Goal: Find specific page/section: Find specific page/section

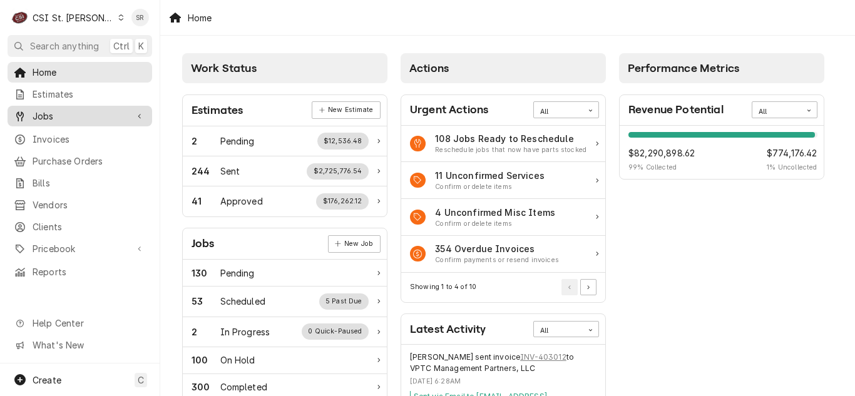
click at [69, 121] on link "Jobs" at bounding box center [80, 116] width 145 height 21
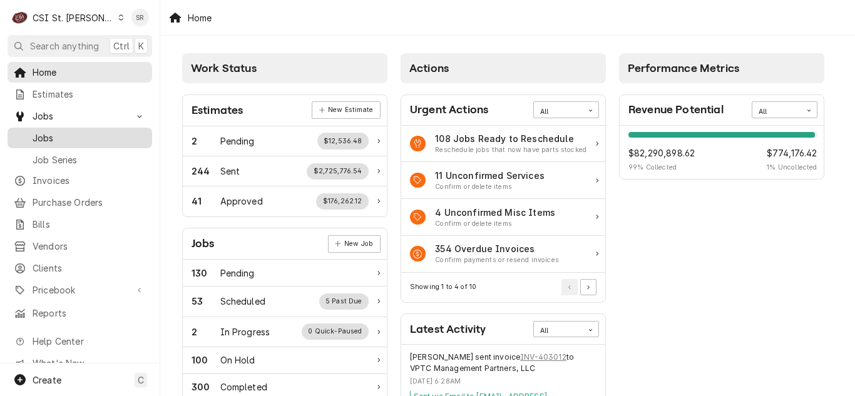
click at [64, 131] on span "Jobs" at bounding box center [89, 137] width 113 height 13
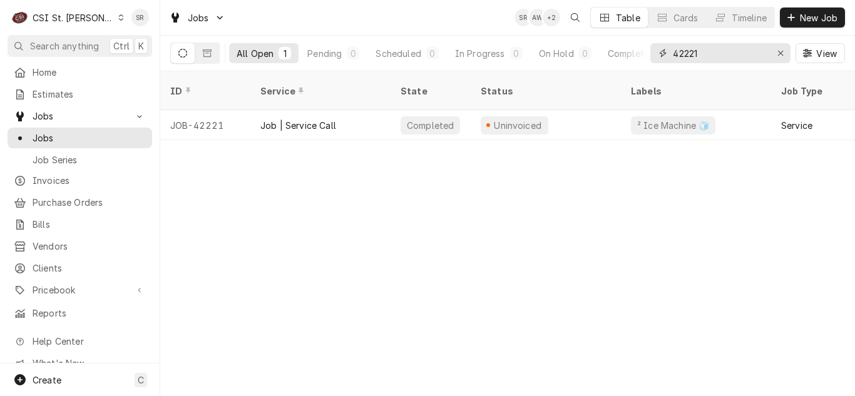
drag, startPoint x: 712, startPoint y: 45, endPoint x: 673, endPoint y: 48, distance: 38.9
click at [670, 51] on div "42221" at bounding box center [720, 53] width 140 height 20
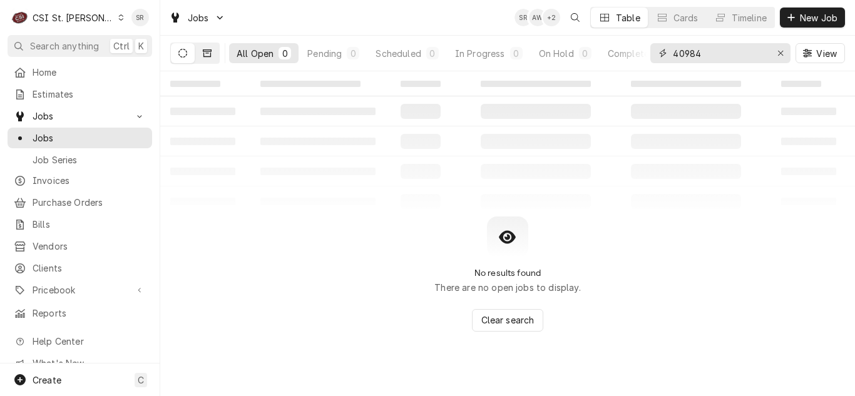
type input "40984"
click at [206, 51] on icon "Dynamic Content Wrapper" at bounding box center [207, 53] width 9 height 9
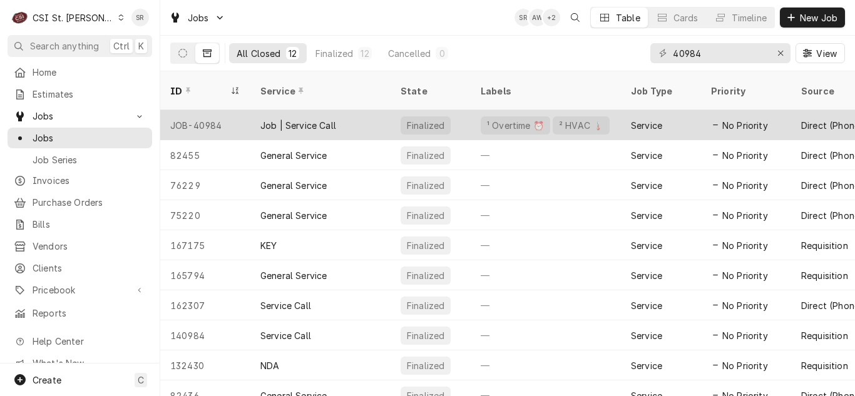
click at [320, 119] on div "Job | Service Call" at bounding box center [298, 125] width 76 height 13
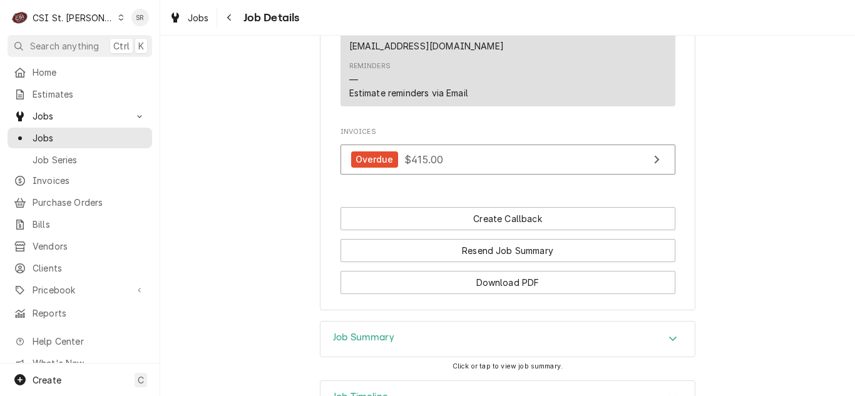
scroll to position [1060, 0]
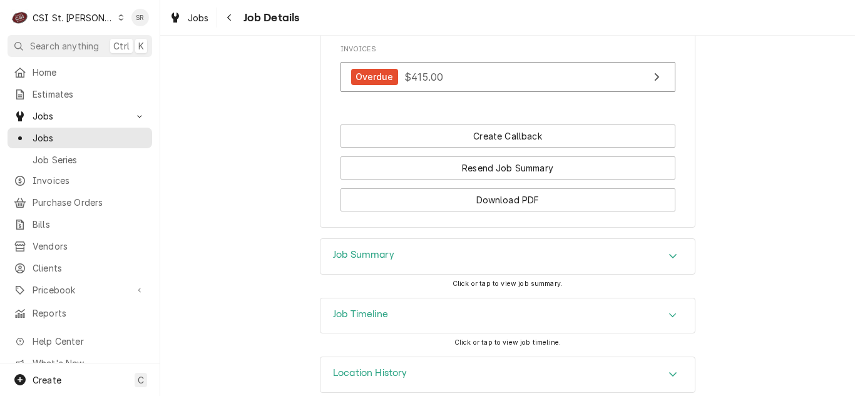
click at [371, 309] on h3 "Job Timeline" at bounding box center [360, 315] width 55 height 12
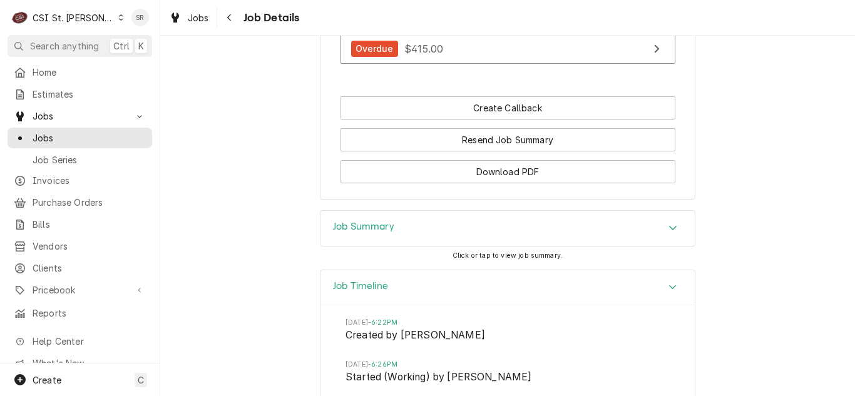
scroll to position [1032, 0]
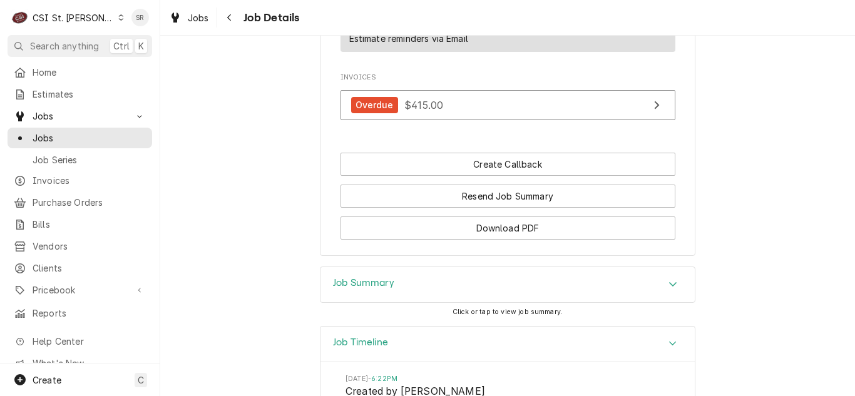
click at [392, 267] on div "Job Summary" at bounding box center [507, 284] width 374 height 35
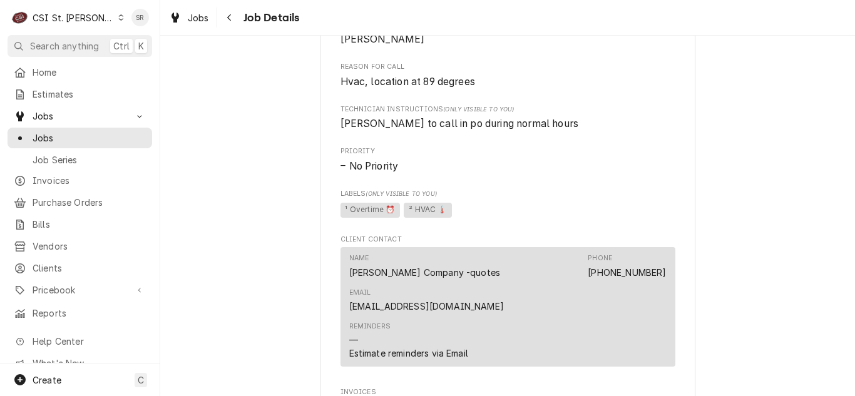
scroll to position [594, 0]
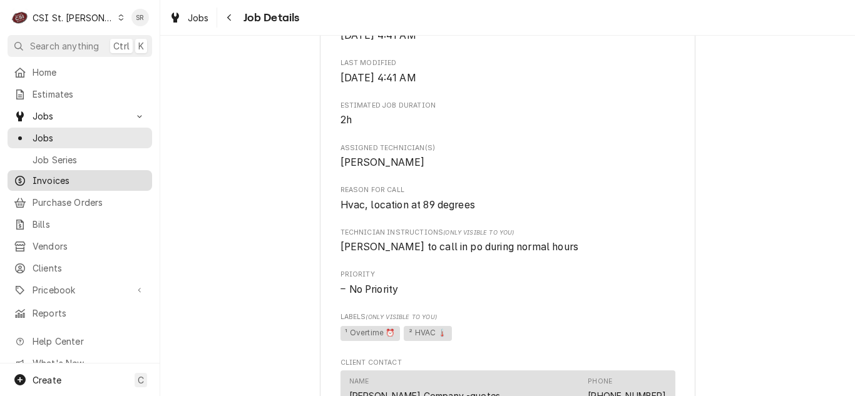
click at [58, 174] on span "Invoices" at bounding box center [89, 180] width 113 height 13
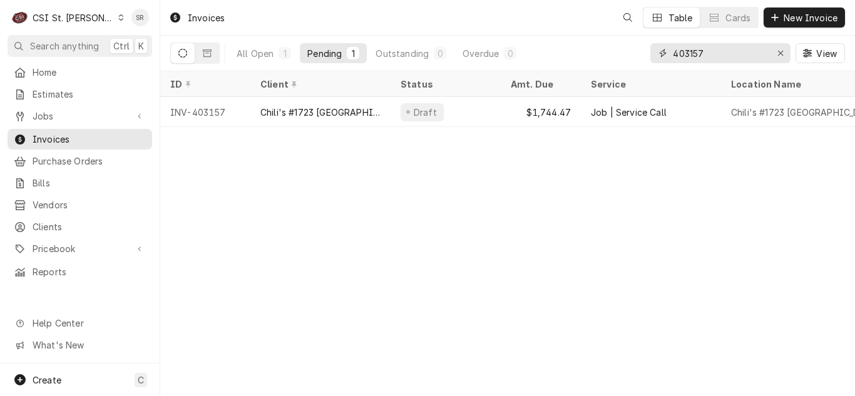
drag, startPoint x: 717, startPoint y: 60, endPoint x: 651, endPoint y: 53, distance: 66.8
click at [651, 53] on div "403157" at bounding box center [720, 53] width 140 height 20
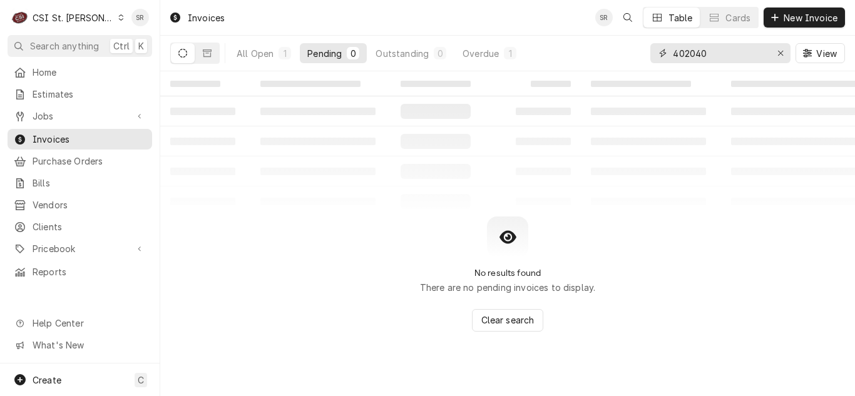
type input "402040"
click at [482, 57] on div "Overdue" at bounding box center [480, 53] width 36 height 13
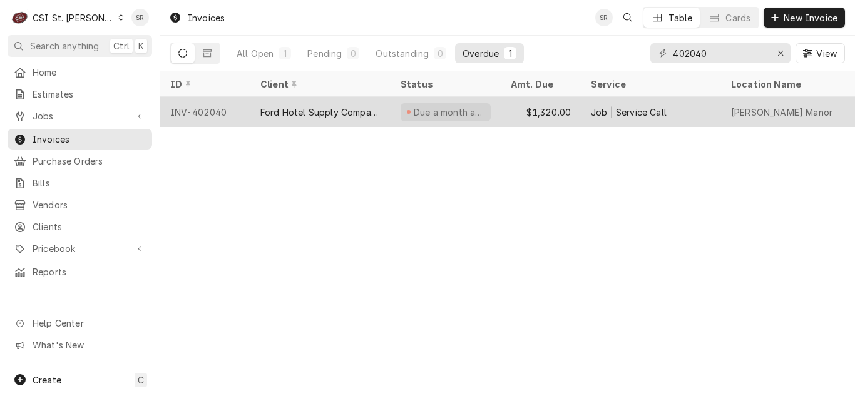
click at [326, 107] on div "Ford Hotel Supply Company" at bounding box center [320, 112] width 120 height 13
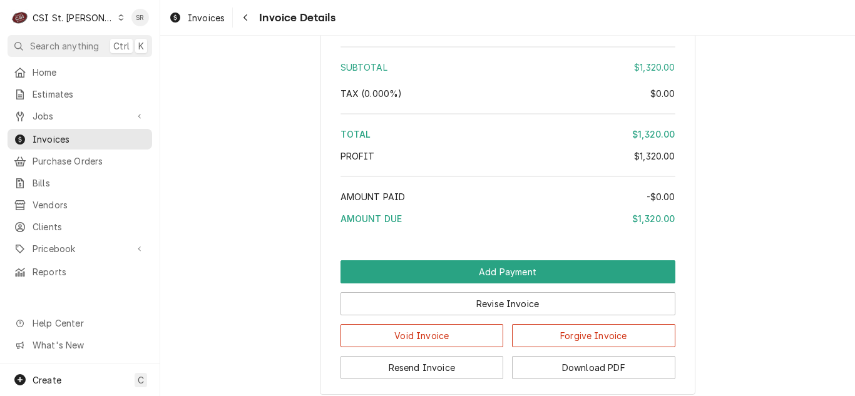
scroll to position [2267, 0]
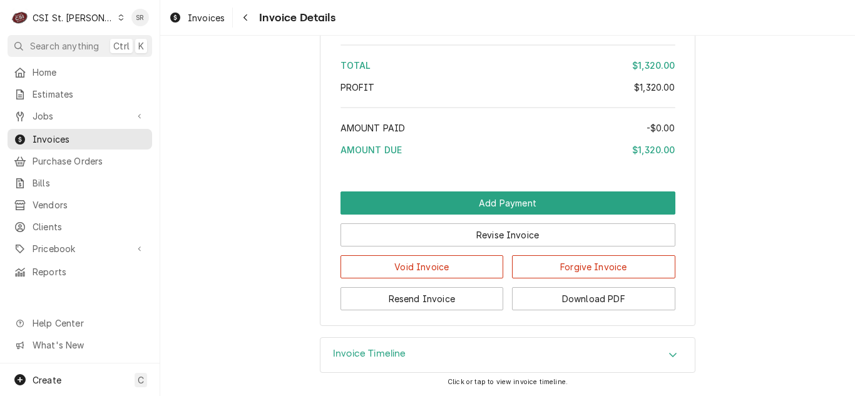
click at [373, 353] on h3 "Invoice Timeline" at bounding box center [369, 354] width 73 height 12
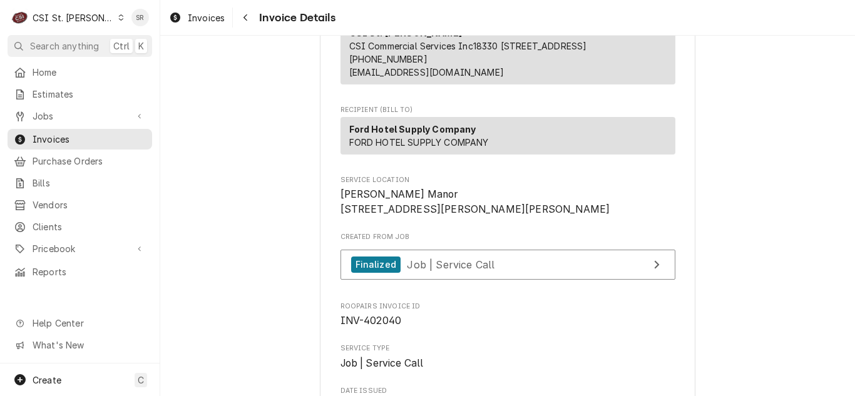
scroll to position [140, 0]
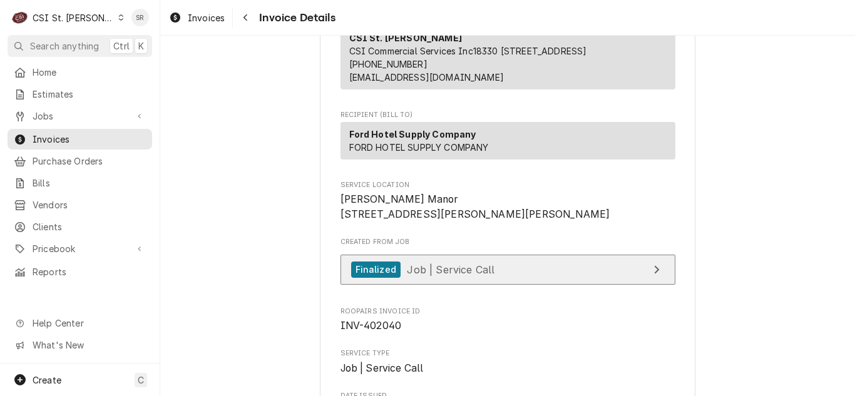
click at [436, 285] on link "Finalized Job | Service Call" at bounding box center [507, 270] width 335 height 31
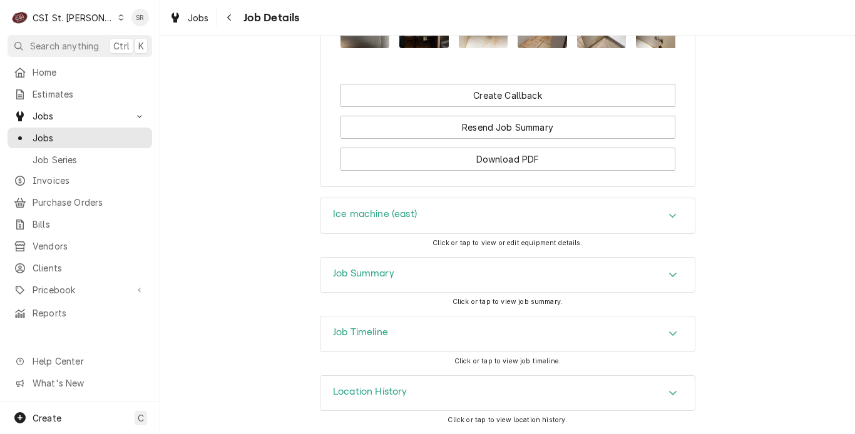
scroll to position [1571, 0]
click at [385, 271] on h3 "Job Summary" at bounding box center [363, 274] width 61 height 12
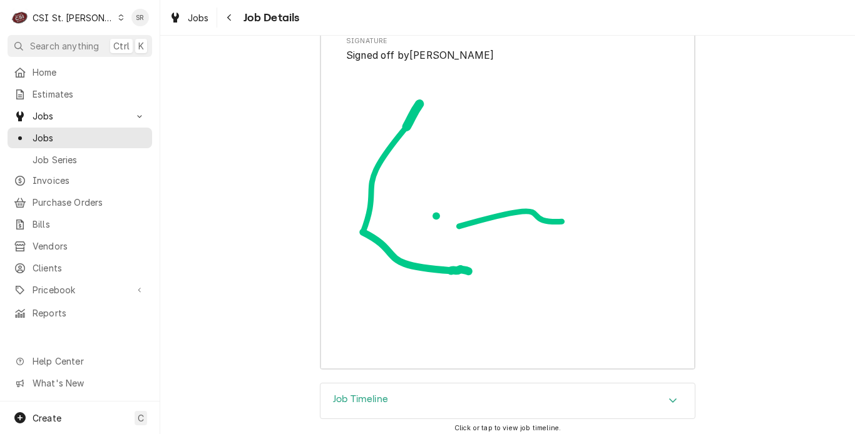
scroll to position [4009, 0]
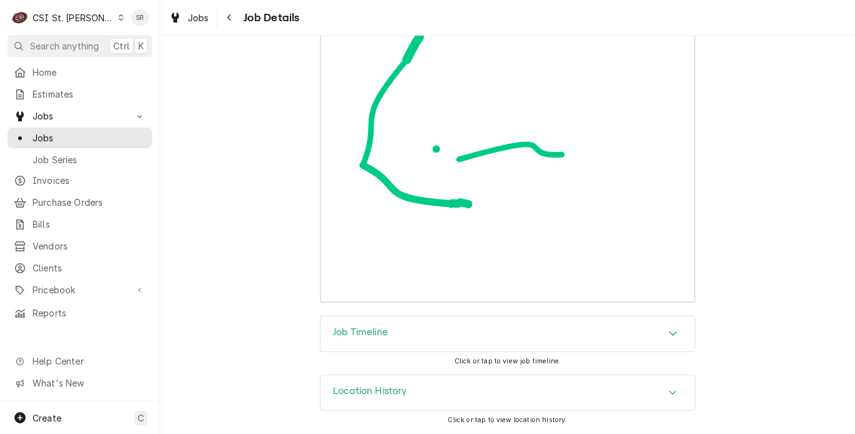
click at [367, 342] on div "Job Timeline" at bounding box center [360, 334] width 55 height 15
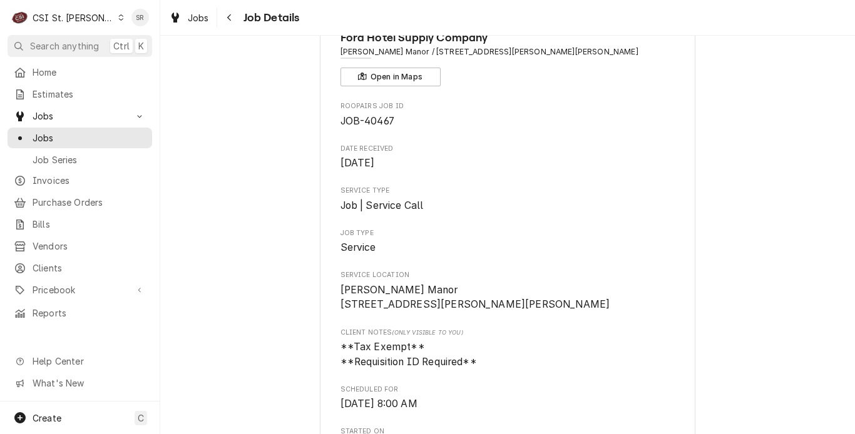
scroll to position [4, 0]
